Goal: Information Seeking & Learning: Learn about a topic

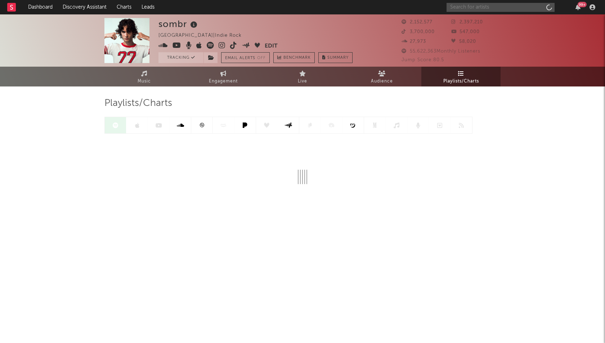
click at [460, 10] on input "text" at bounding box center [501, 7] width 108 height 9
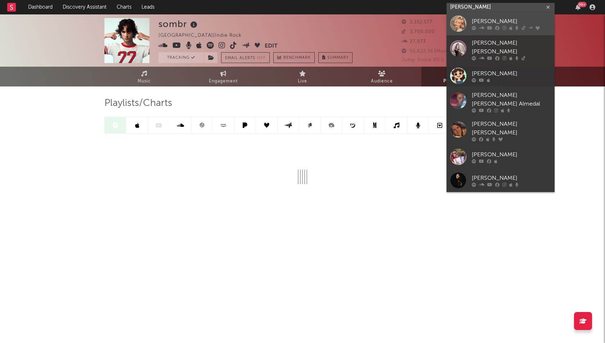
type input "[PERSON_NAME]"
click at [464, 25] on div at bounding box center [459, 23] width 16 height 16
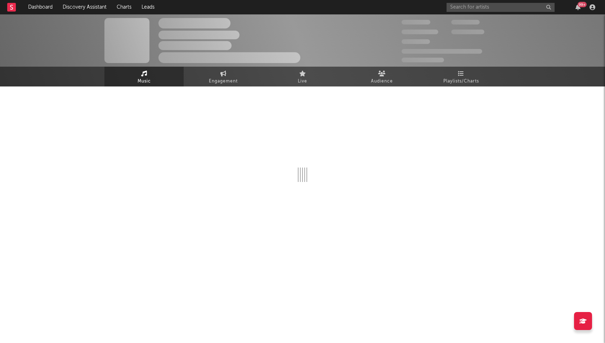
select select "6m"
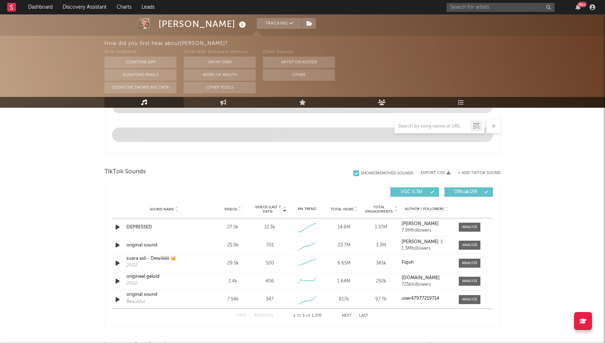
scroll to position [420, 0]
click at [464, 227] on div at bounding box center [469, 227] width 15 height 5
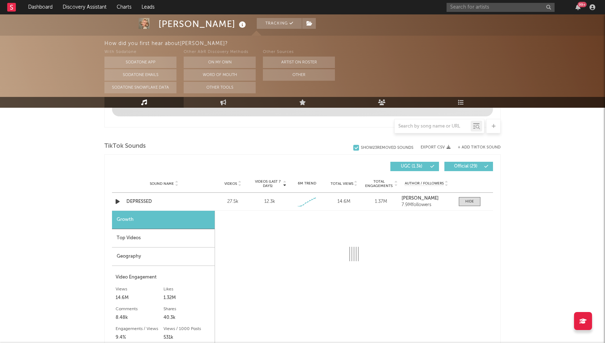
select select "1w"
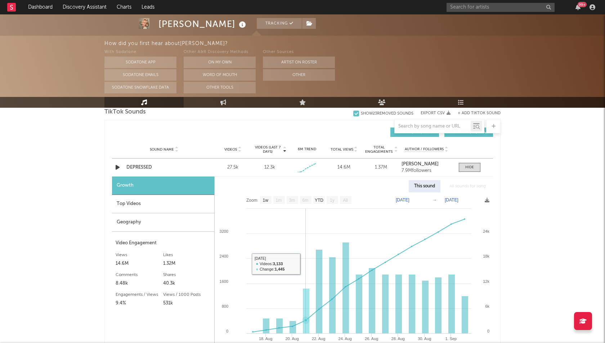
scroll to position [481, 0]
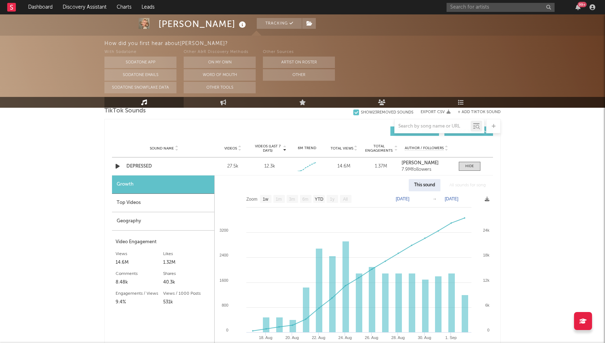
click at [171, 205] on div "Top Videos" at bounding box center [163, 203] width 102 height 18
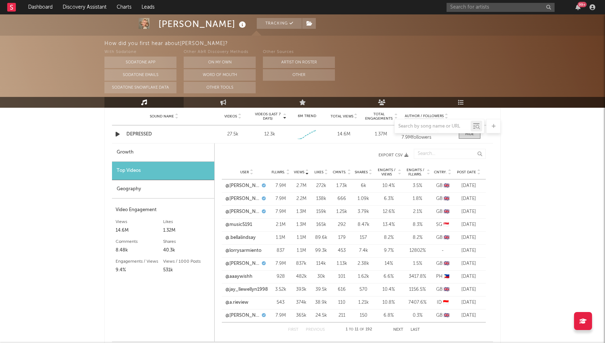
scroll to position [523, 0]
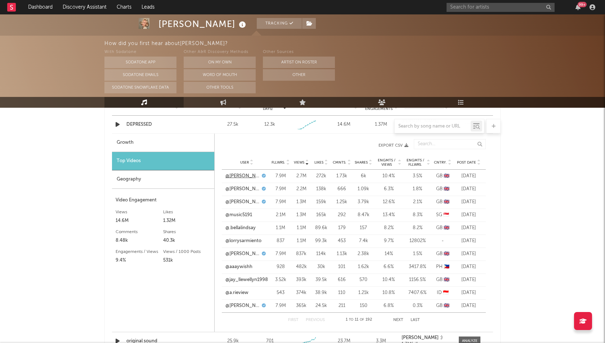
click at [245, 175] on link "@[PERSON_NAME]" at bounding box center [243, 176] width 35 height 7
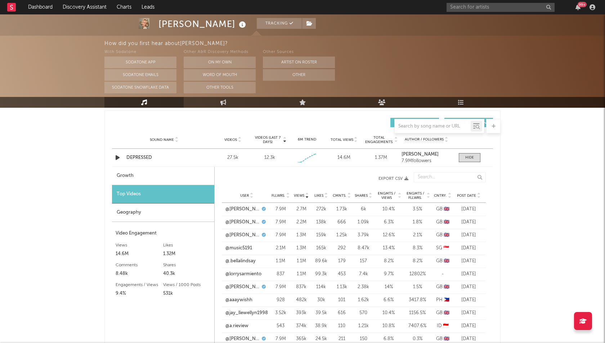
scroll to position [486, 0]
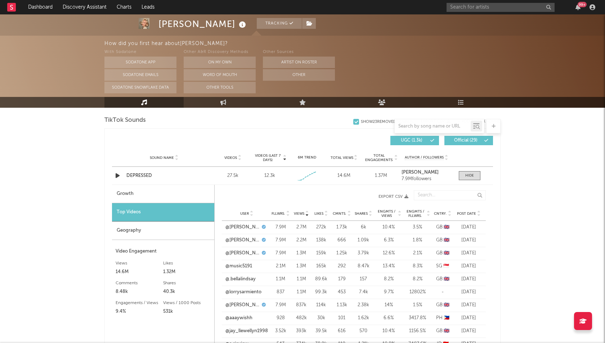
click at [153, 228] on div "Geography" at bounding box center [163, 231] width 102 height 18
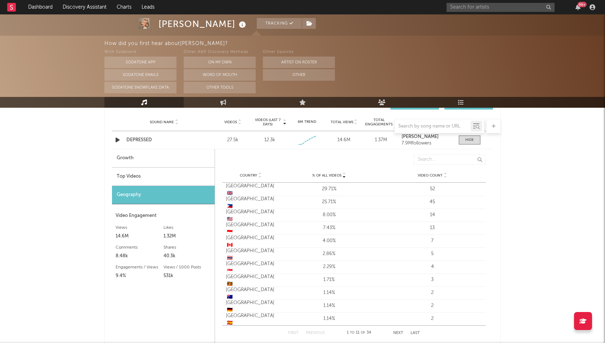
scroll to position [522, 0]
click at [534, 169] on div "[PERSON_NAME] Tracking [GEOGRAPHIC_DATA] | Pop Edit Tracking Email Alerts Off B…" at bounding box center [302, 169] width 605 height 1352
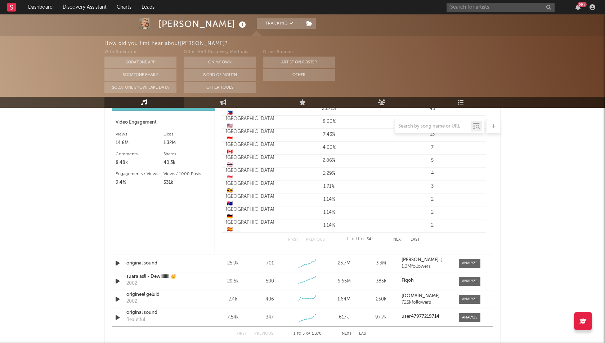
scroll to position [618, 0]
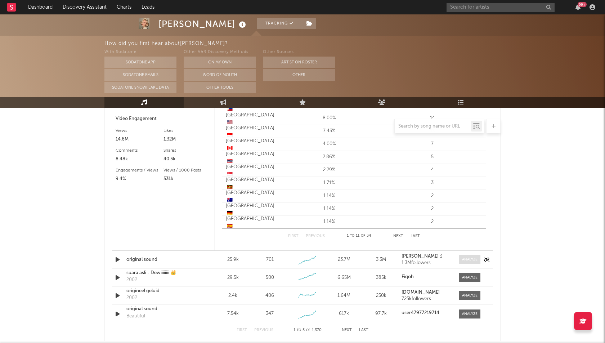
click at [464, 259] on div at bounding box center [469, 259] width 15 height 5
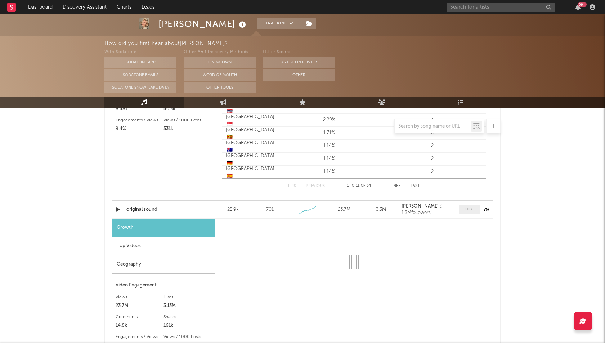
scroll to position [670, 0]
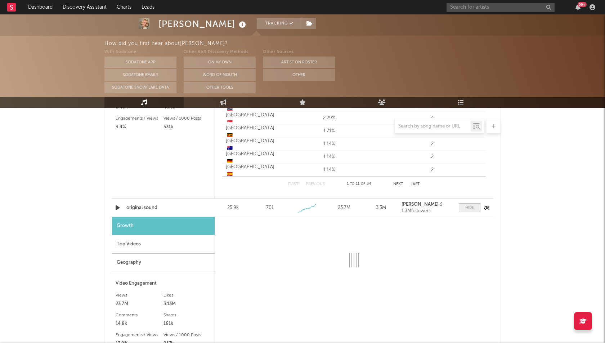
click at [476, 207] on span at bounding box center [470, 207] width 22 height 9
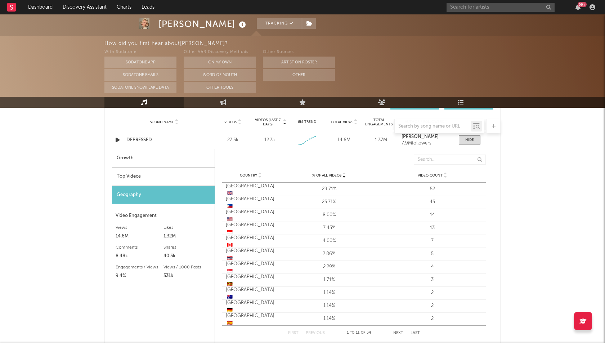
scroll to position [546, 0]
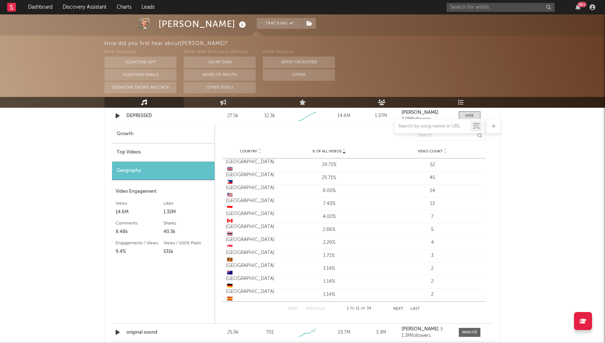
click at [71, 177] on div "[PERSON_NAME] Tracking [GEOGRAPHIC_DATA] | Pop Edit Tracking Email Alerts Off B…" at bounding box center [302, 145] width 605 height 1352
click at [501, 216] on div "[PERSON_NAME] Tracking [GEOGRAPHIC_DATA] | Pop Edit Tracking Email Alerts Off B…" at bounding box center [302, 145] width 605 height 1352
click at [509, 168] on div "[PERSON_NAME] Tracking [GEOGRAPHIC_DATA] | Pop Edit Tracking Email Alerts Off B…" at bounding box center [302, 145] width 605 height 1352
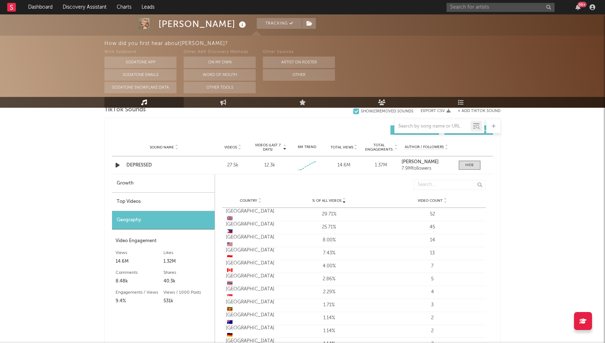
scroll to position [496, 0]
click at [509, 181] on div "[PERSON_NAME] Tracking [GEOGRAPHIC_DATA] | Pop Edit Tracking Email Alerts Off B…" at bounding box center [302, 195] width 605 height 1352
